Goal: Information Seeking & Learning: Learn about a topic

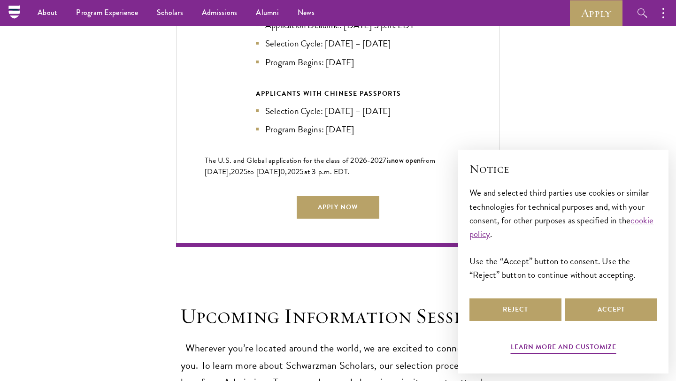
scroll to position [2177, 0]
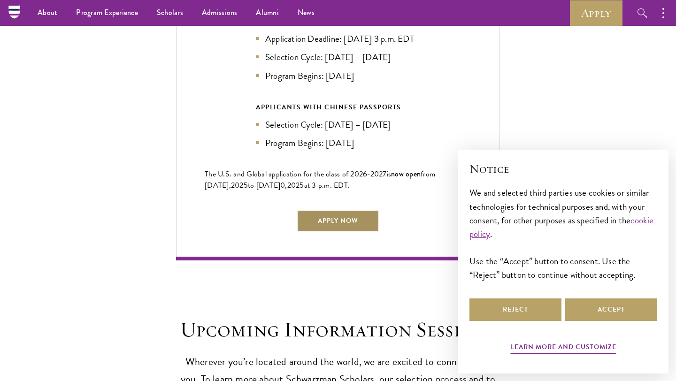
click at [336, 217] on link "Apply Now" at bounding box center [338, 221] width 83 height 23
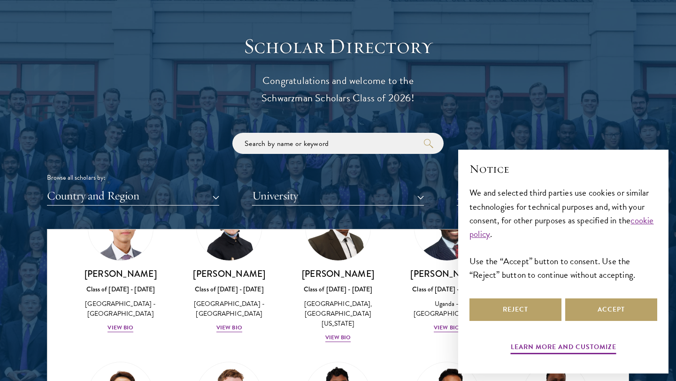
scroll to position [254, 0]
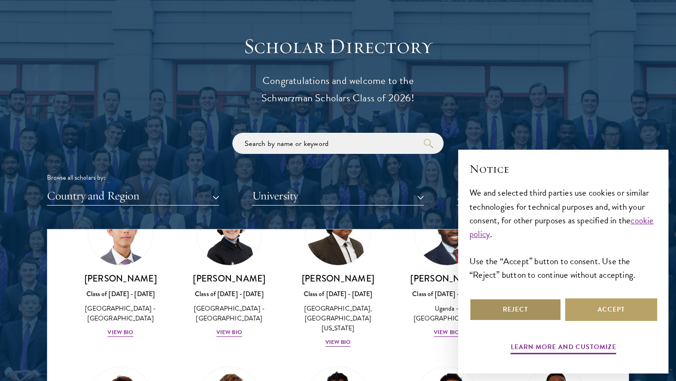
click at [520, 308] on button "Reject" at bounding box center [516, 310] width 92 height 23
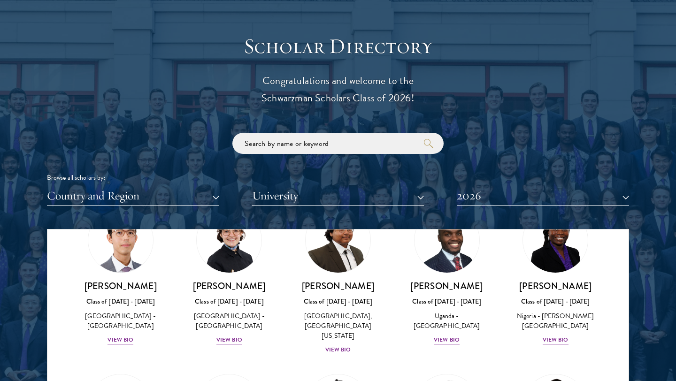
scroll to position [247, 0]
click at [560, 335] on div "View Bio" at bounding box center [556, 339] width 26 height 9
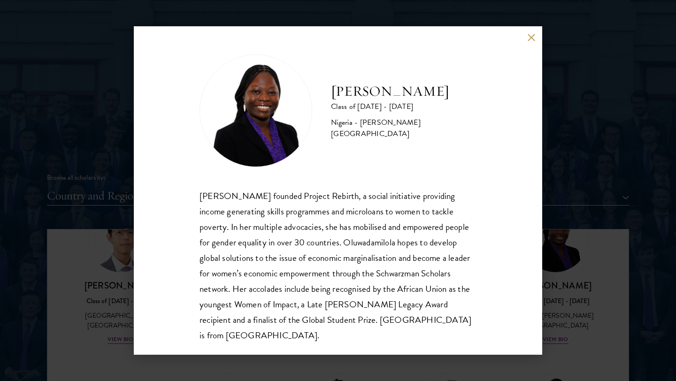
scroll to position [1, 0]
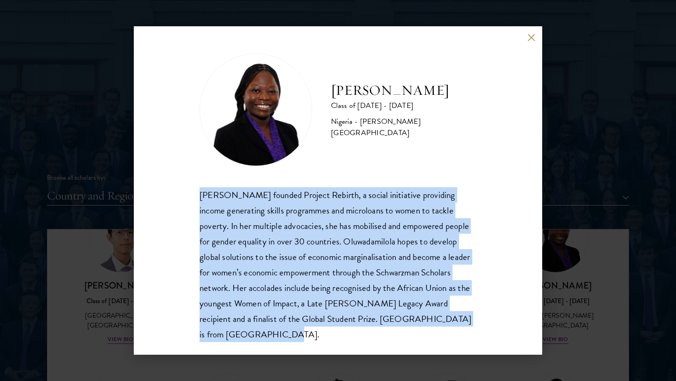
drag, startPoint x: 198, startPoint y: 193, endPoint x: 470, endPoint y: 331, distance: 304.9
click at [470, 331] on div "[PERSON_NAME] Class of [DATE] - [DATE] [GEOGRAPHIC_DATA] - [PERSON_NAME][GEOGRA…" at bounding box center [338, 190] width 408 height 329
copy div "[PERSON_NAME] founded Project Rebirth, a social initiative providing income gen…"
